Goal: Task Accomplishment & Management: Manage account settings

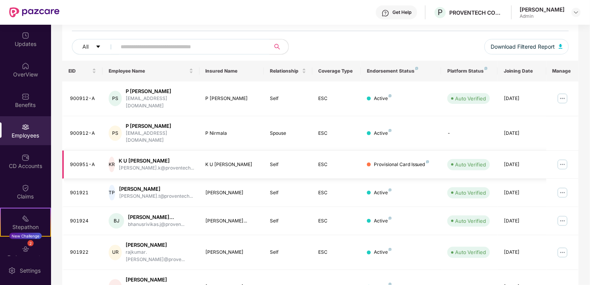
scroll to position [73, 0]
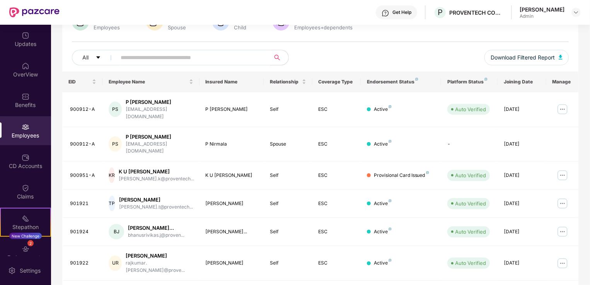
click at [248, 58] on input "text" at bounding box center [190, 58] width 139 height 12
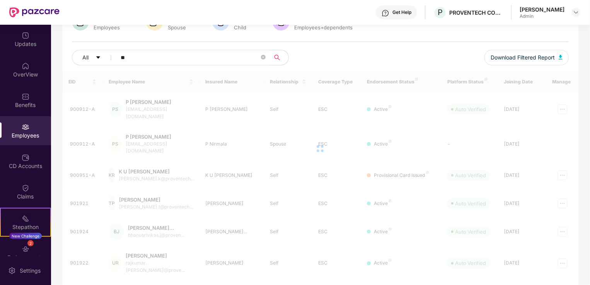
type input "***"
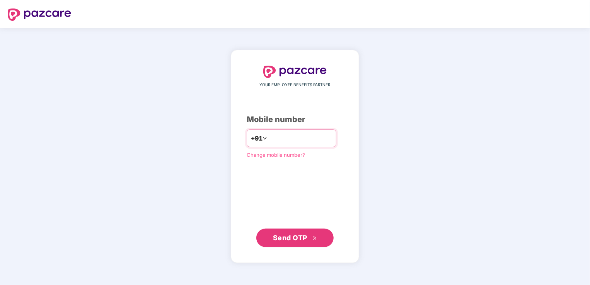
click at [320, 137] on input "number" at bounding box center [300, 138] width 63 height 12
click at [269, 140] on input "**********" at bounding box center [300, 138] width 63 height 12
type input "**********"
click at [269, 236] on button "Send OTP" at bounding box center [294, 238] width 77 height 19
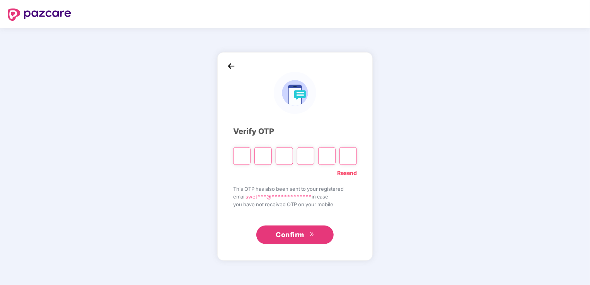
paste input "*"
type input "*"
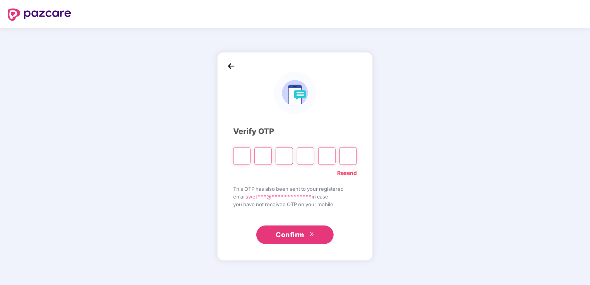
type input "*"
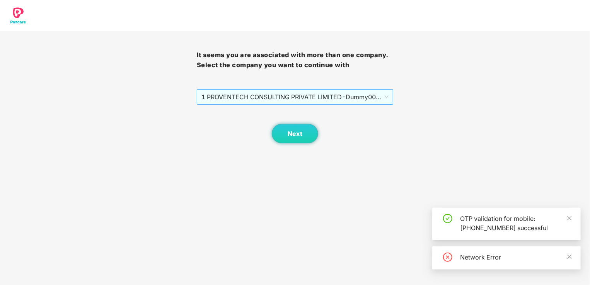
click at [306, 100] on span "1 PROVENTECH CONSULTING PRIVATE LIMITED - Dummy001 - ADMIN" at bounding box center [294, 97] width 187 height 15
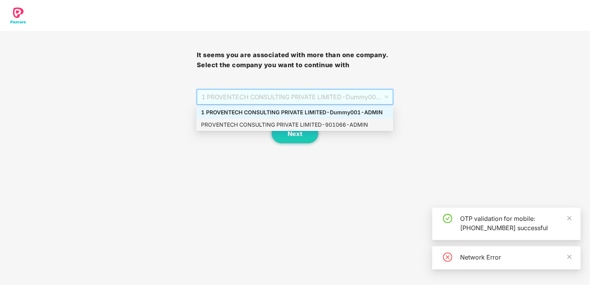
click at [302, 124] on div "PROVENTECH CONSULTING PRIVATE LIMITED - 901066 - ADMIN" at bounding box center [294, 125] width 187 height 9
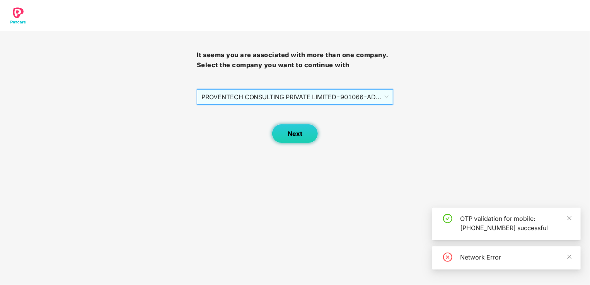
click at [298, 134] on span "Next" at bounding box center [295, 133] width 15 height 7
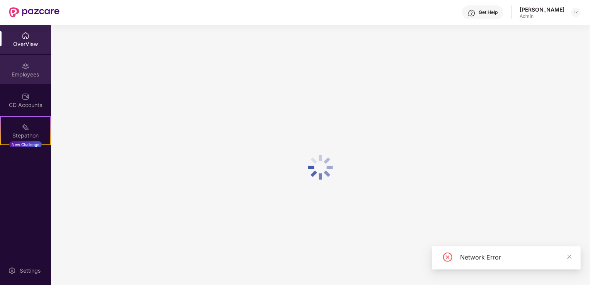
click at [29, 69] on div "Employees" at bounding box center [25, 69] width 51 height 29
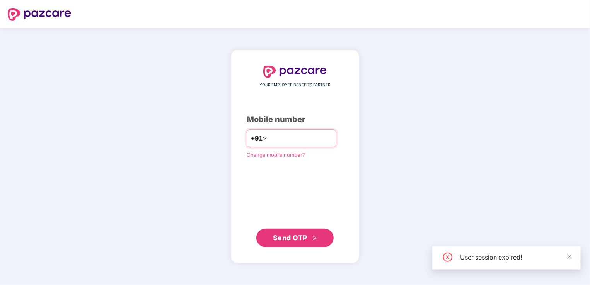
click at [283, 134] on input "number" at bounding box center [300, 138] width 63 height 12
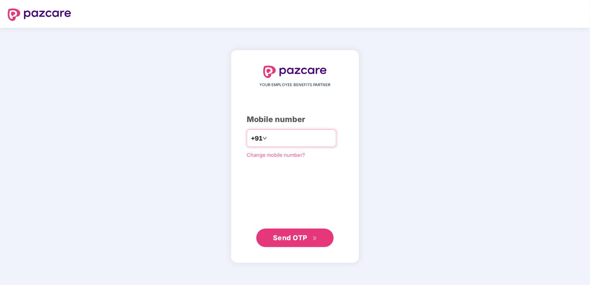
click at [269, 137] on input "**********" at bounding box center [300, 138] width 63 height 12
type input "**********"
click at [307, 240] on span "Send OTP" at bounding box center [290, 238] width 34 height 8
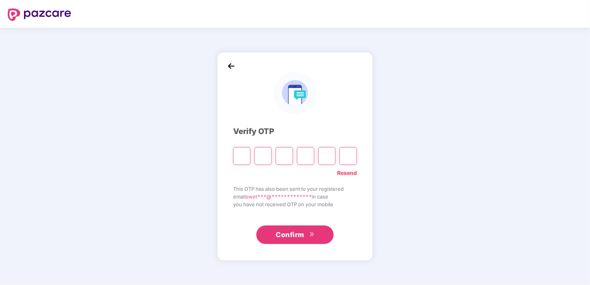
paste input "*"
type input "*"
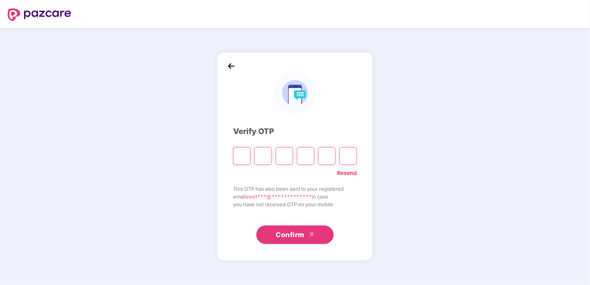
type input "*"
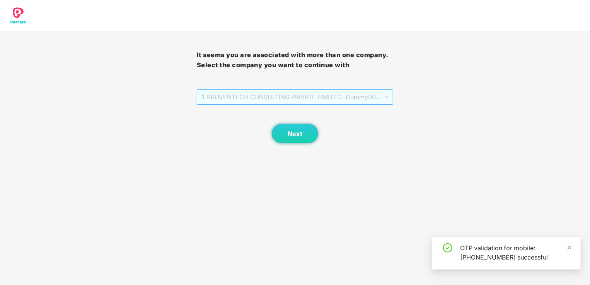
click at [298, 97] on span "1 PROVENTECH CONSULTING PRIVATE LIMITED - Dummy001 - ADMIN" at bounding box center [294, 97] width 187 height 15
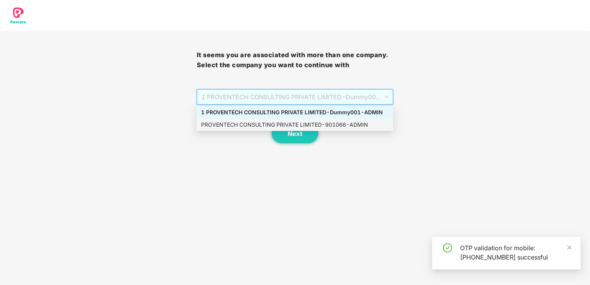
click at [295, 125] on div "PROVENTECH CONSULTING PRIVATE LIMITED - 901066 - ADMIN" at bounding box center [294, 125] width 187 height 9
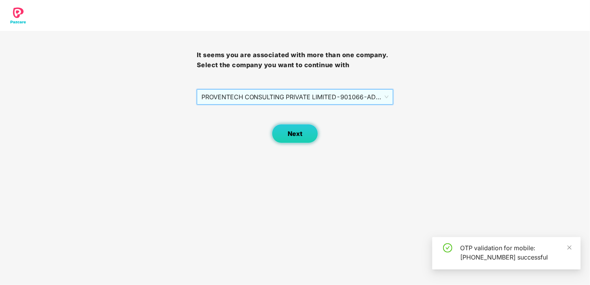
click at [295, 131] on span "Next" at bounding box center [295, 133] width 15 height 7
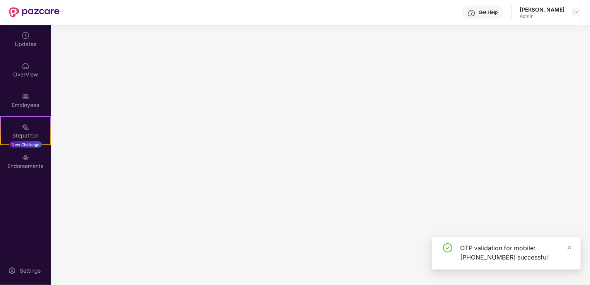
click at [29, 73] on div "OverView" at bounding box center [25, 75] width 51 height 8
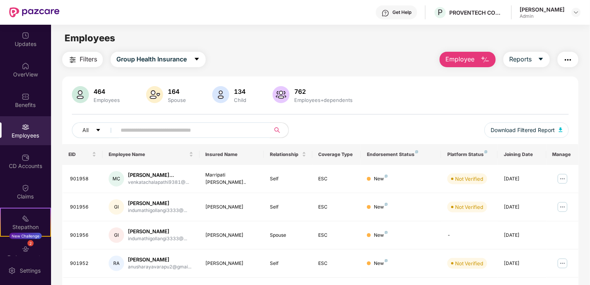
click at [155, 131] on input "text" at bounding box center [190, 130] width 139 height 12
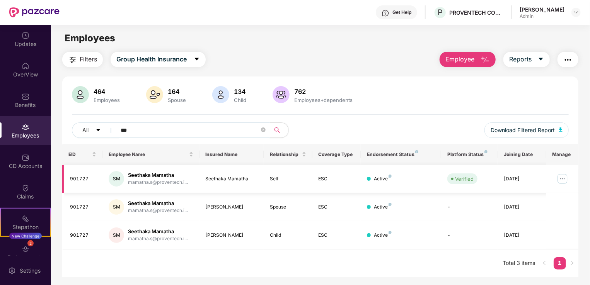
type input "***"
click at [564, 182] on img at bounding box center [562, 179] width 12 height 12
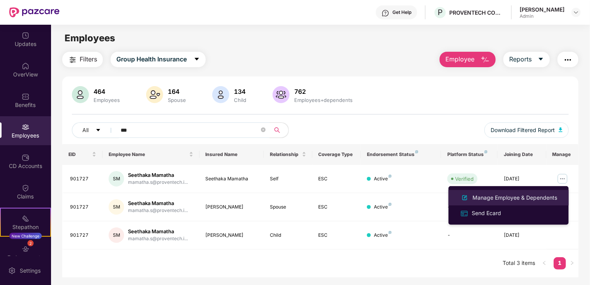
click at [523, 195] on div "Manage Employee & Dependents" at bounding box center [515, 198] width 88 height 9
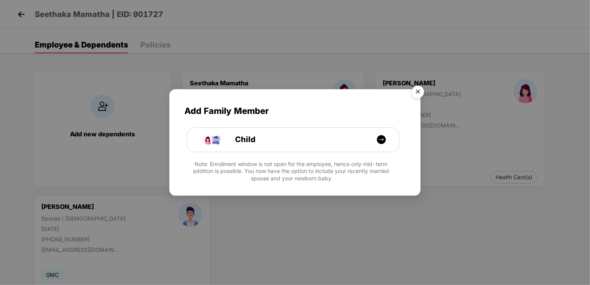
click at [417, 94] on img "Close" at bounding box center [418, 93] width 22 height 22
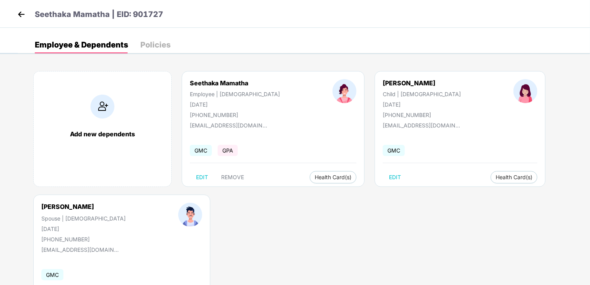
click at [383, 201] on div "Add new dependents Seethaka Mamatha Employee | Female 28 Aug 1998 +916300220120…" at bounding box center [304, 195] width 572 height 271
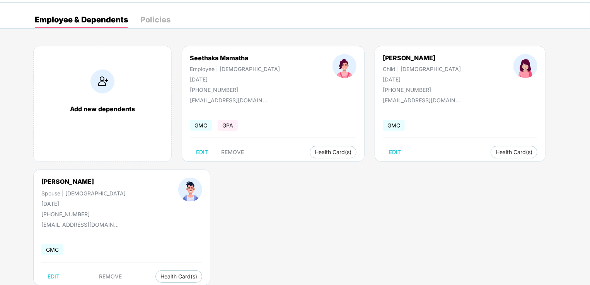
scroll to position [39, 0]
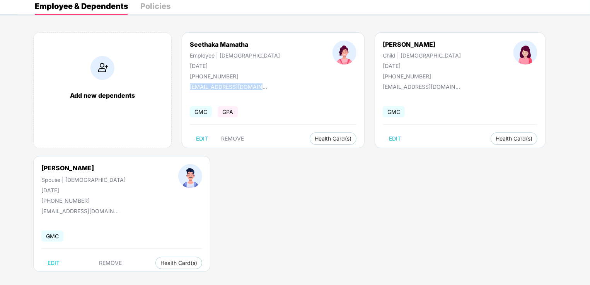
drag, startPoint x: 264, startPoint y: 89, endPoint x: 183, endPoint y: 87, distance: 81.6
click at [183, 87] on div "Seethaka Mamatha Employee | Female 28 Aug 1998 +916300220120 mamatha.s@provente…" at bounding box center [273, 90] width 183 height 116
drag, startPoint x: 183, startPoint y: 87, endPoint x: 197, endPoint y: 77, distance: 17.7
click at [197, 77] on div "+916300220120" at bounding box center [235, 76] width 90 height 7
click at [268, 167] on div "Add new dependents Seethaka Mamatha Employee | Female 28 Aug 1998 +916300220120…" at bounding box center [304, 156] width 572 height 271
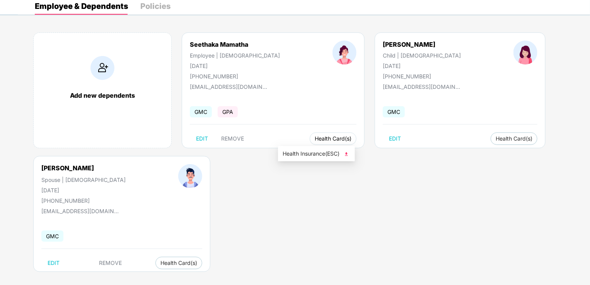
click at [310, 133] on button "Health Card(s)" at bounding box center [333, 139] width 47 height 12
click at [300, 152] on span "Health Insurance(ESC)" at bounding box center [317, 154] width 68 height 9
drag, startPoint x: 256, startPoint y: 220, endPoint x: 260, endPoint y: 223, distance: 5.2
click at [257, 220] on div "Add new dependents Seethaka Mamatha Employee | Female 28 Aug 1998 +916300220120…" at bounding box center [304, 156] width 572 height 271
drag, startPoint x: 528, startPoint y: 83, endPoint x: 495, endPoint y: 95, distance: 35.8
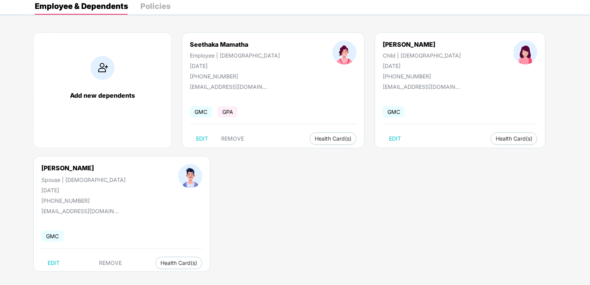
click at [525, 84] on div "Add new dependents Seethaka Mamatha Employee | Female 28 Aug 1998 +916300220120…" at bounding box center [304, 156] width 572 height 271
drag, startPoint x: 307, startPoint y: 239, endPoint x: 312, endPoint y: 254, distance: 14.9
click at [307, 239] on div "Add new dependents Seethaka Mamatha Employee | Female 28 Aug 1998 +916300220120…" at bounding box center [304, 156] width 572 height 271
